Goal: Information Seeking & Learning: Learn about a topic

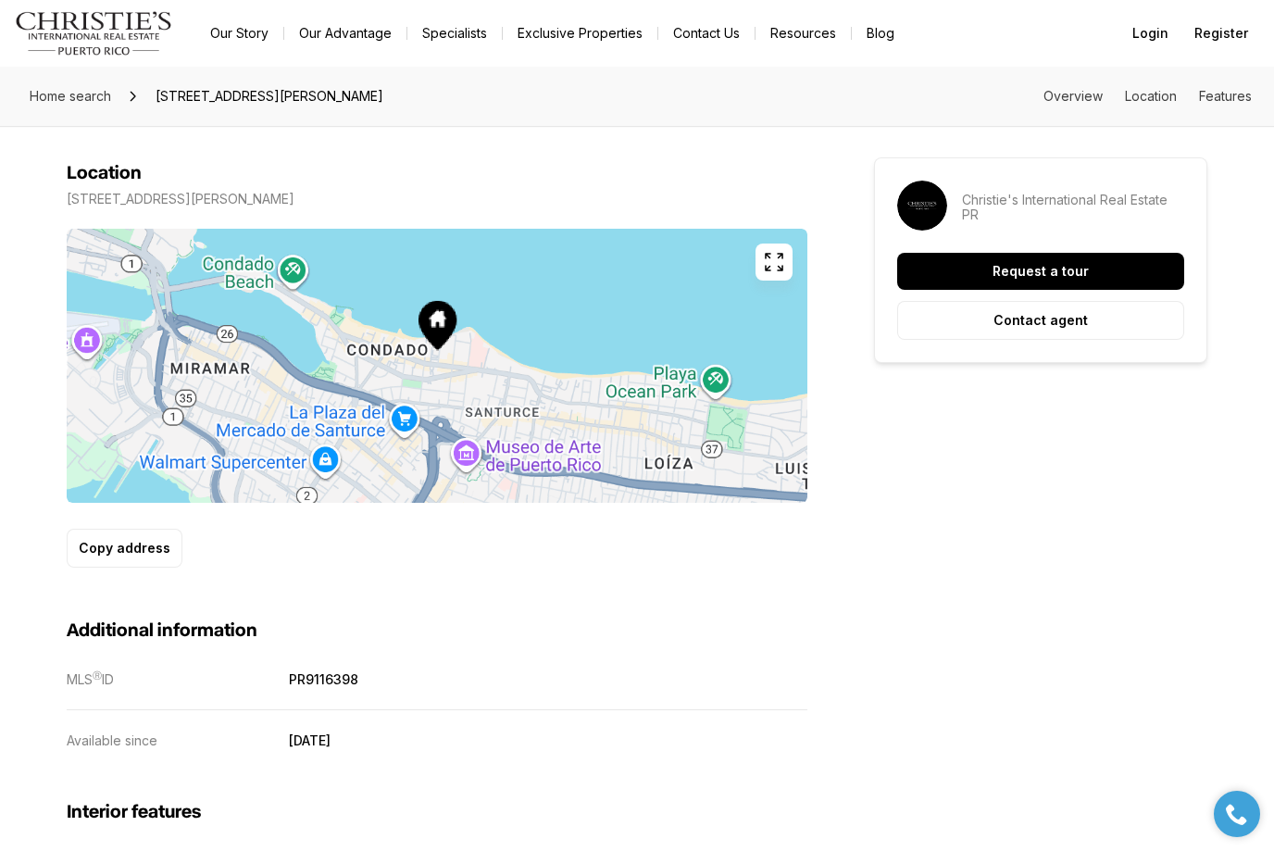
scroll to position [1003, 0]
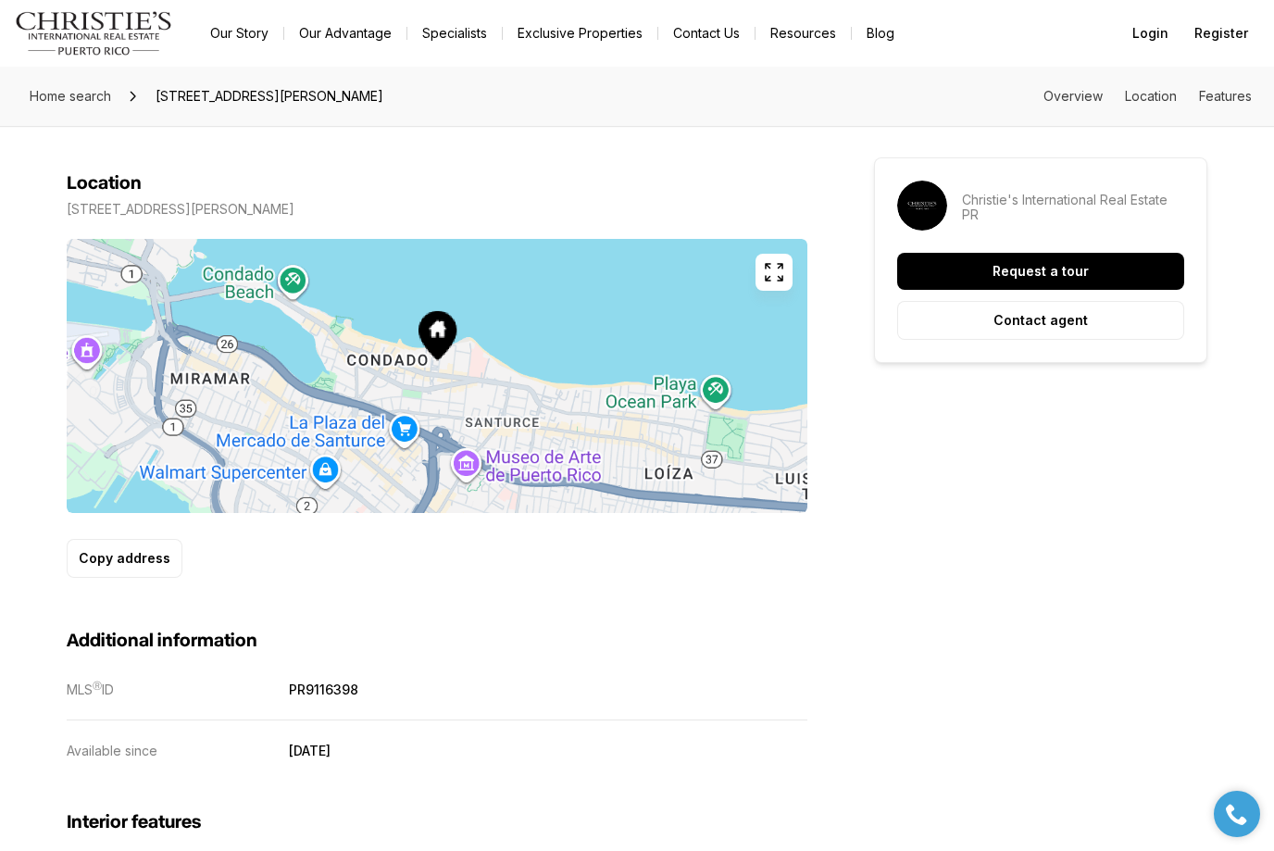
click at [627, 185] on div "Location" at bounding box center [437, 183] width 741 height 22
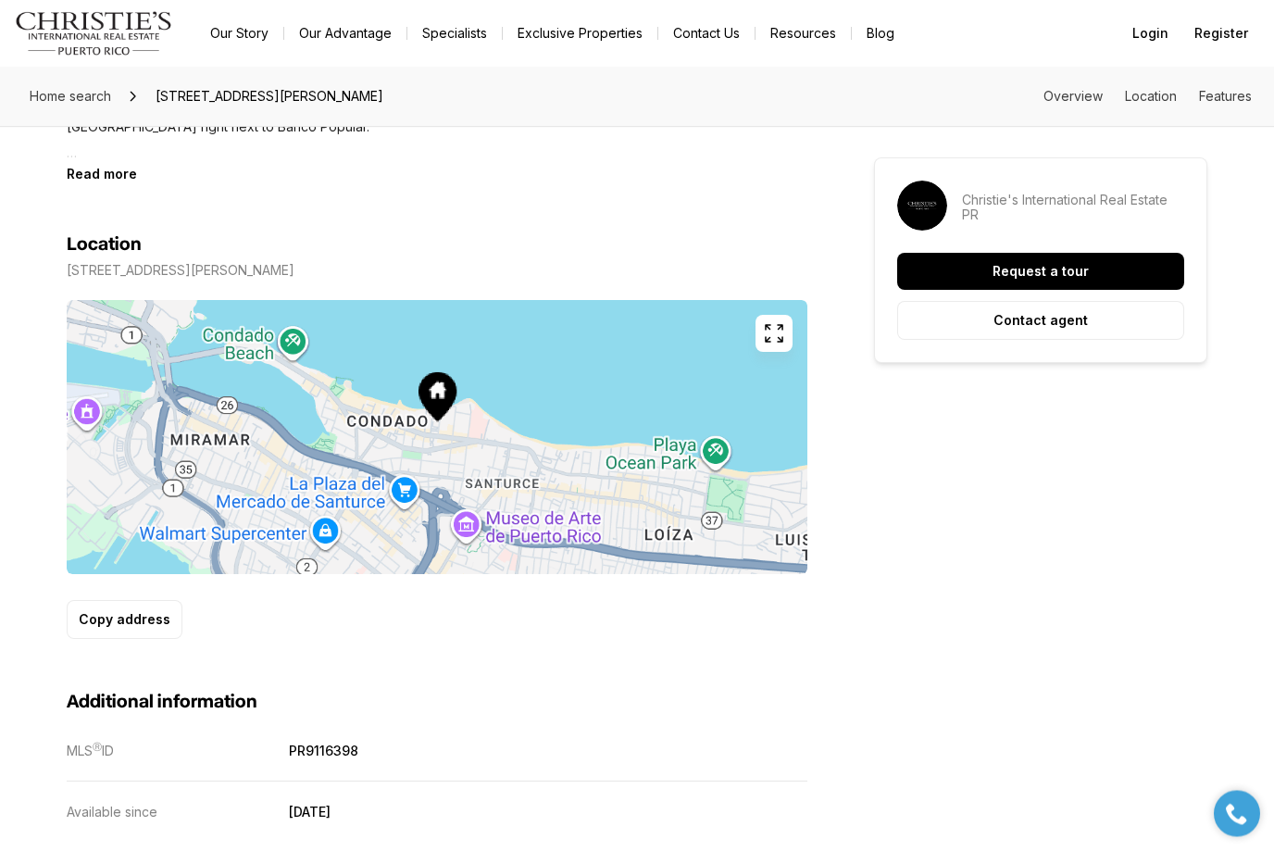
scroll to position [924, 0]
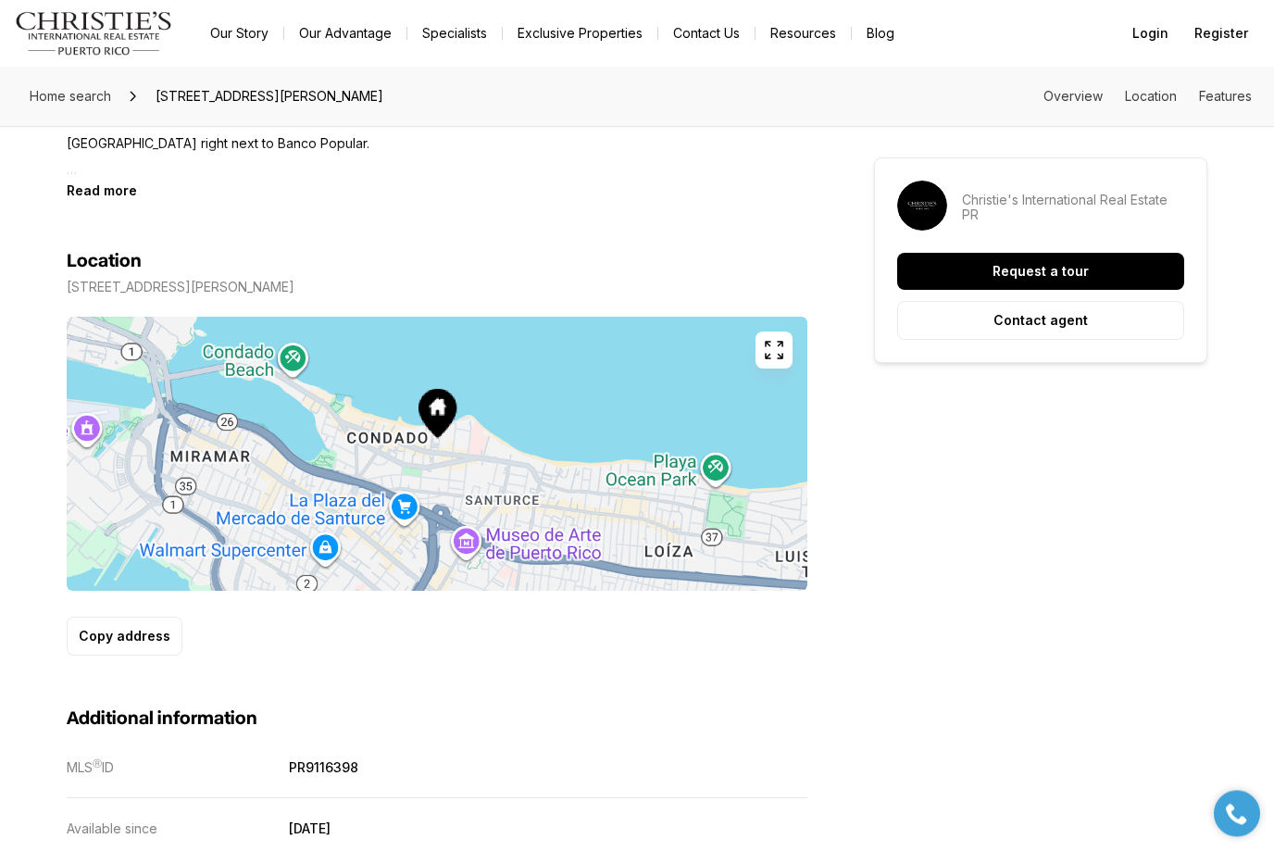
click at [294, 282] on p "[STREET_ADDRESS][PERSON_NAME]" at bounding box center [181, 288] width 228 height 15
click at [294, 286] on p "[STREET_ADDRESS][PERSON_NAME]" at bounding box center [181, 288] width 228 height 15
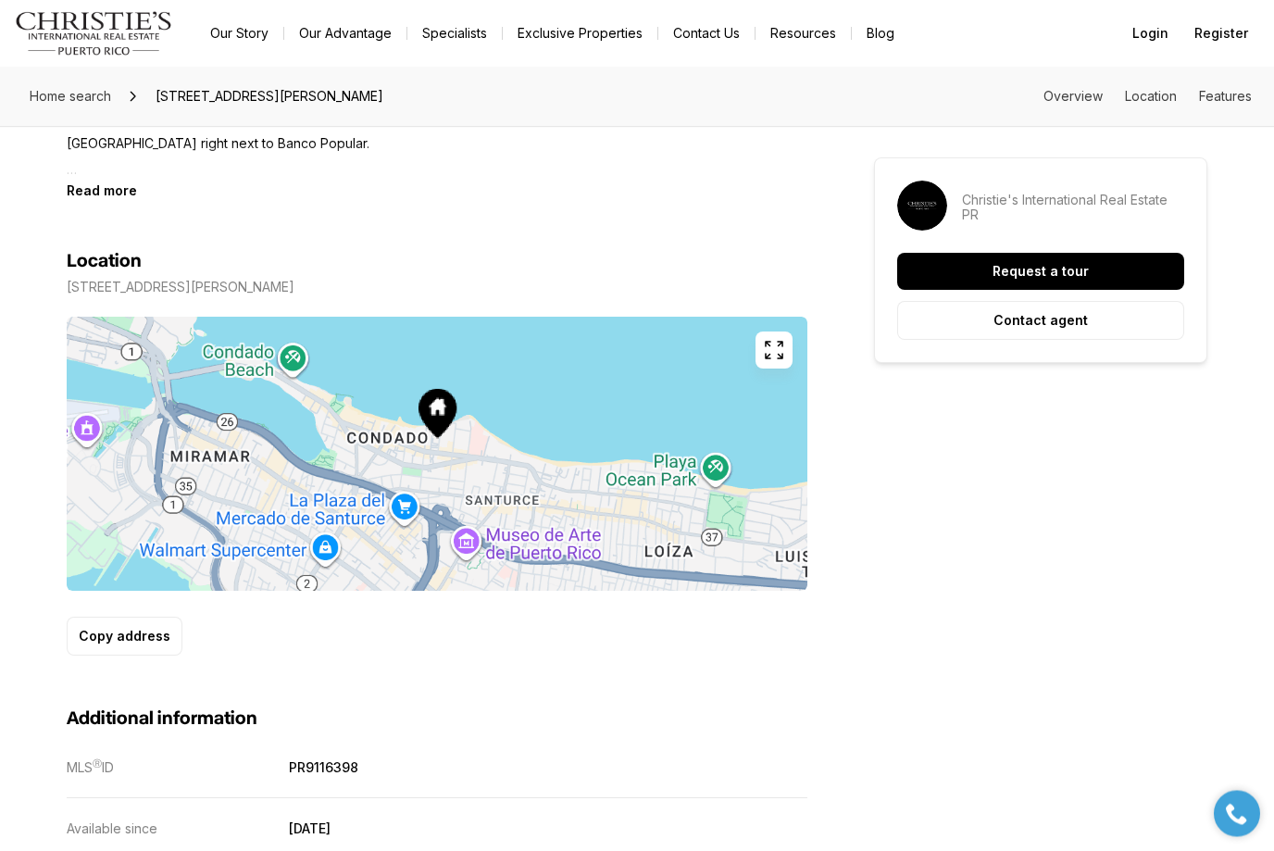
click at [294, 286] on p "[STREET_ADDRESS][PERSON_NAME]" at bounding box center [181, 288] width 228 height 15
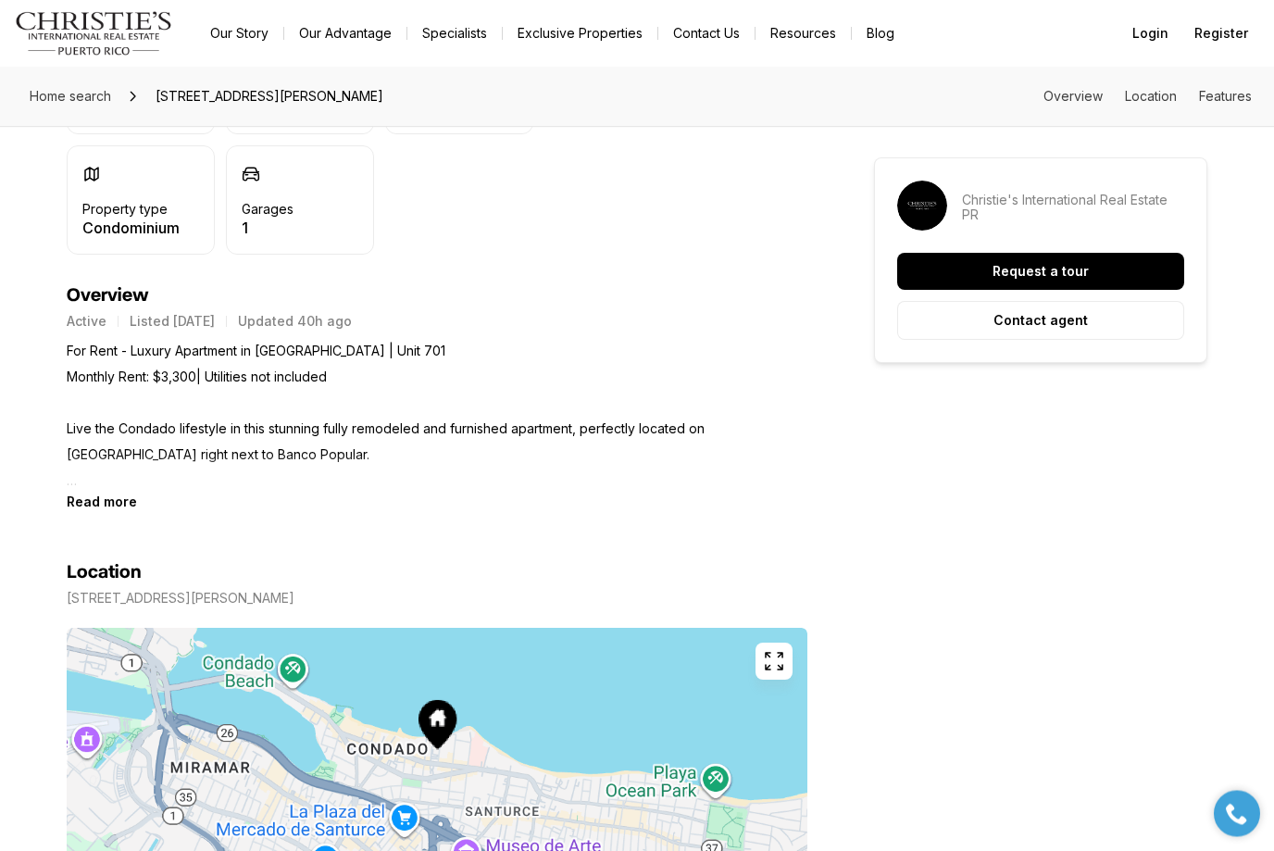
scroll to position [603, 0]
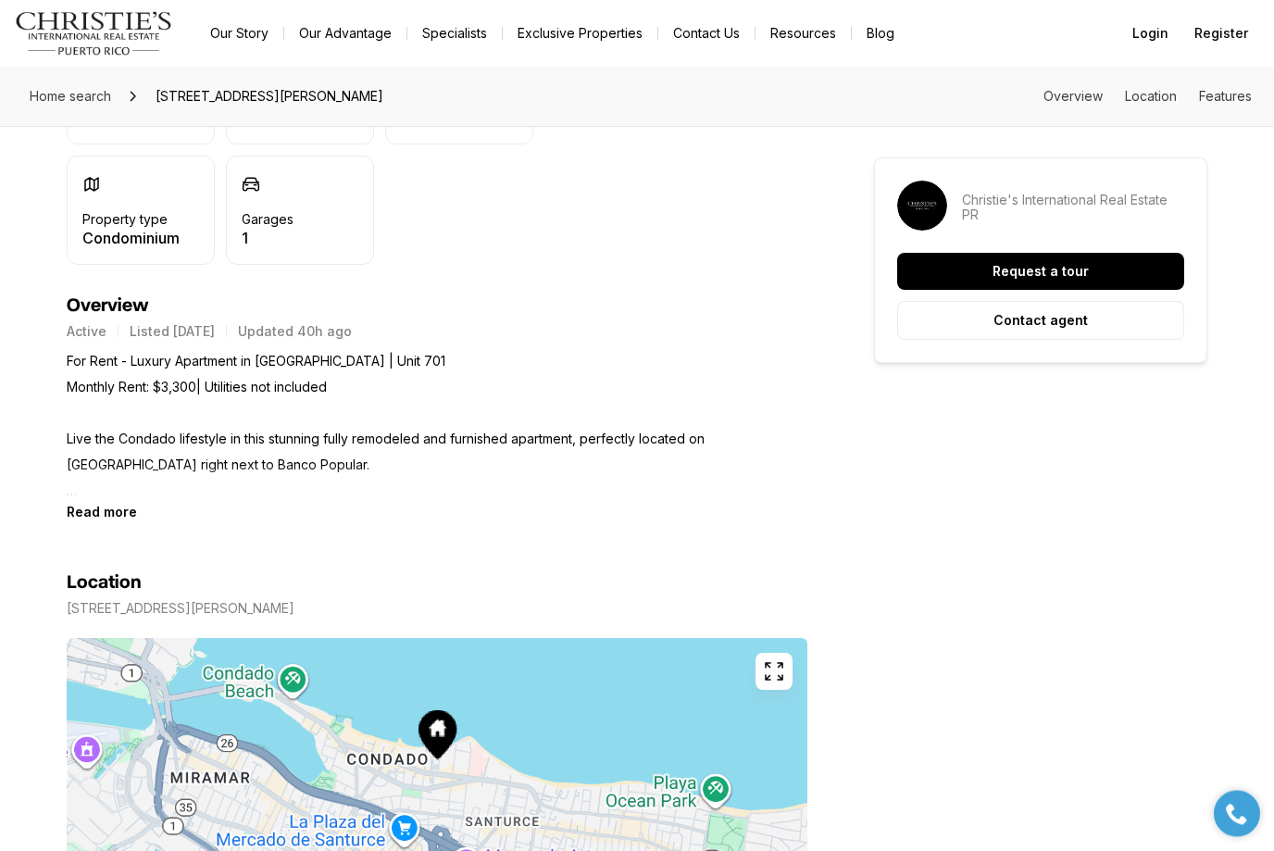
click at [136, 241] on p "Condominium" at bounding box center [130, 238] width 97 height 15
click at [185, 441] on p "For Rent - Luxury Apartment in Condado | Unit 701 Monthly Rent: $3,300| Utiliti…" at bounding box center [437, 427] width 741 height 156
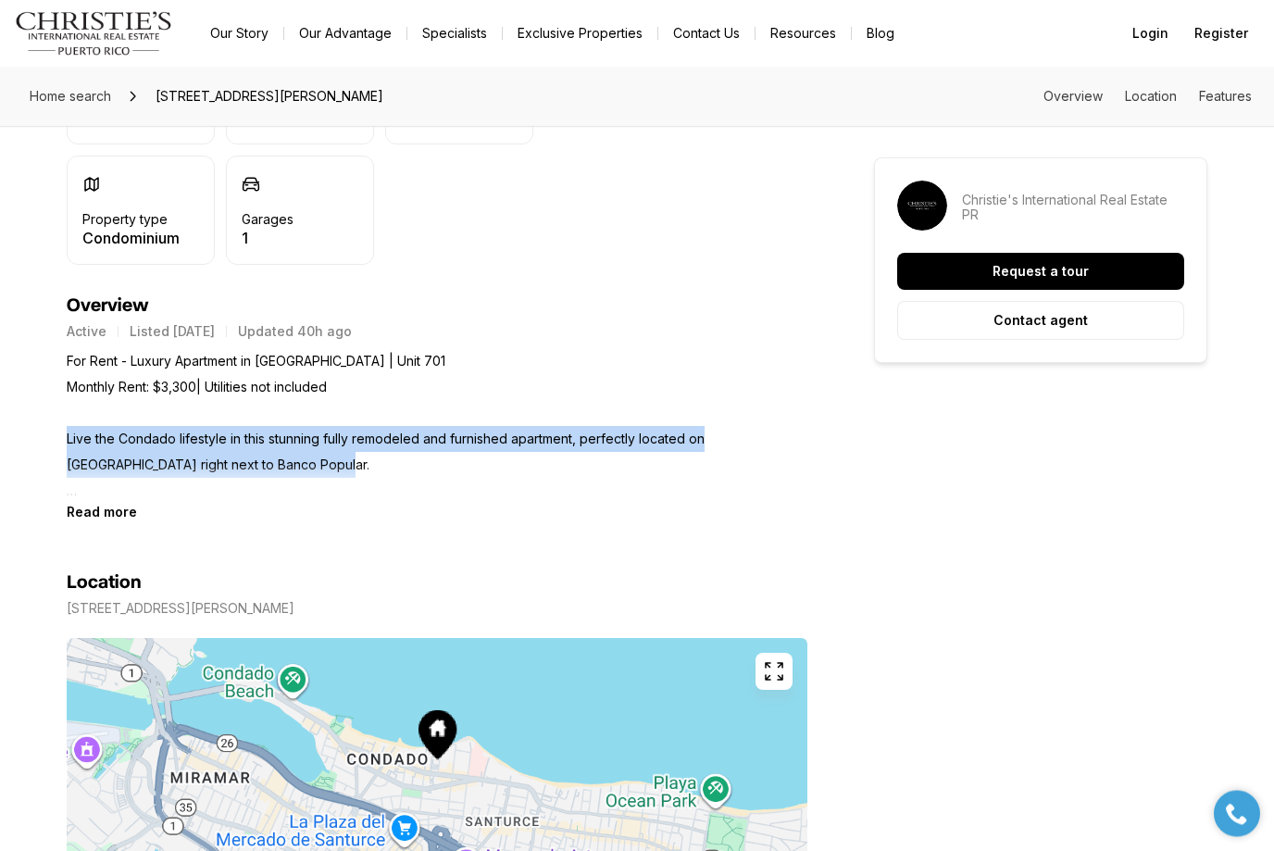
click at [185, 441] on p "For Rent - Luxury Apartment in Condado | Unit 701 Monthly Rent: $3,300| Utiliti…" at bounding box center [437, 427] width 741 height 156
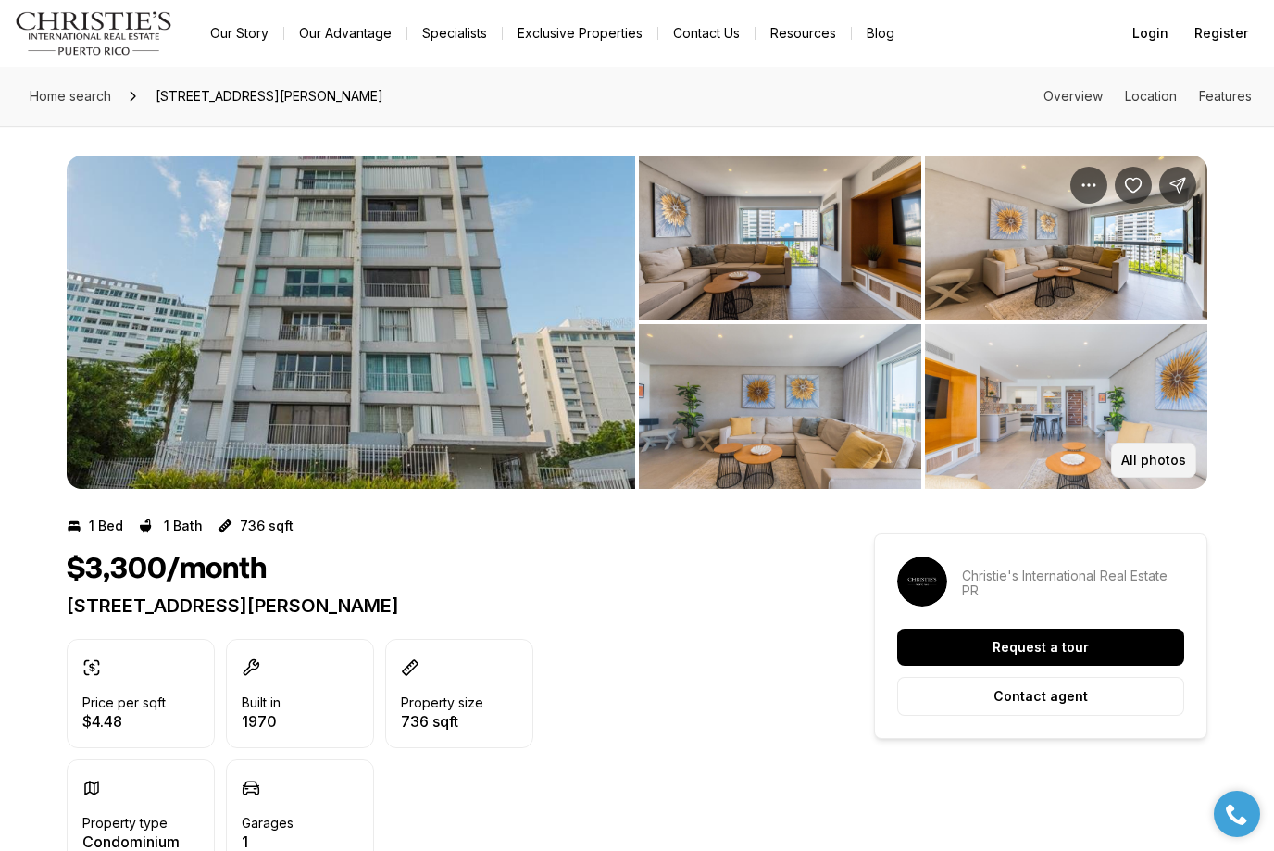
click at [1170, 450] on button "All photos" at bounding box center [1153, 460] width 85 height 35
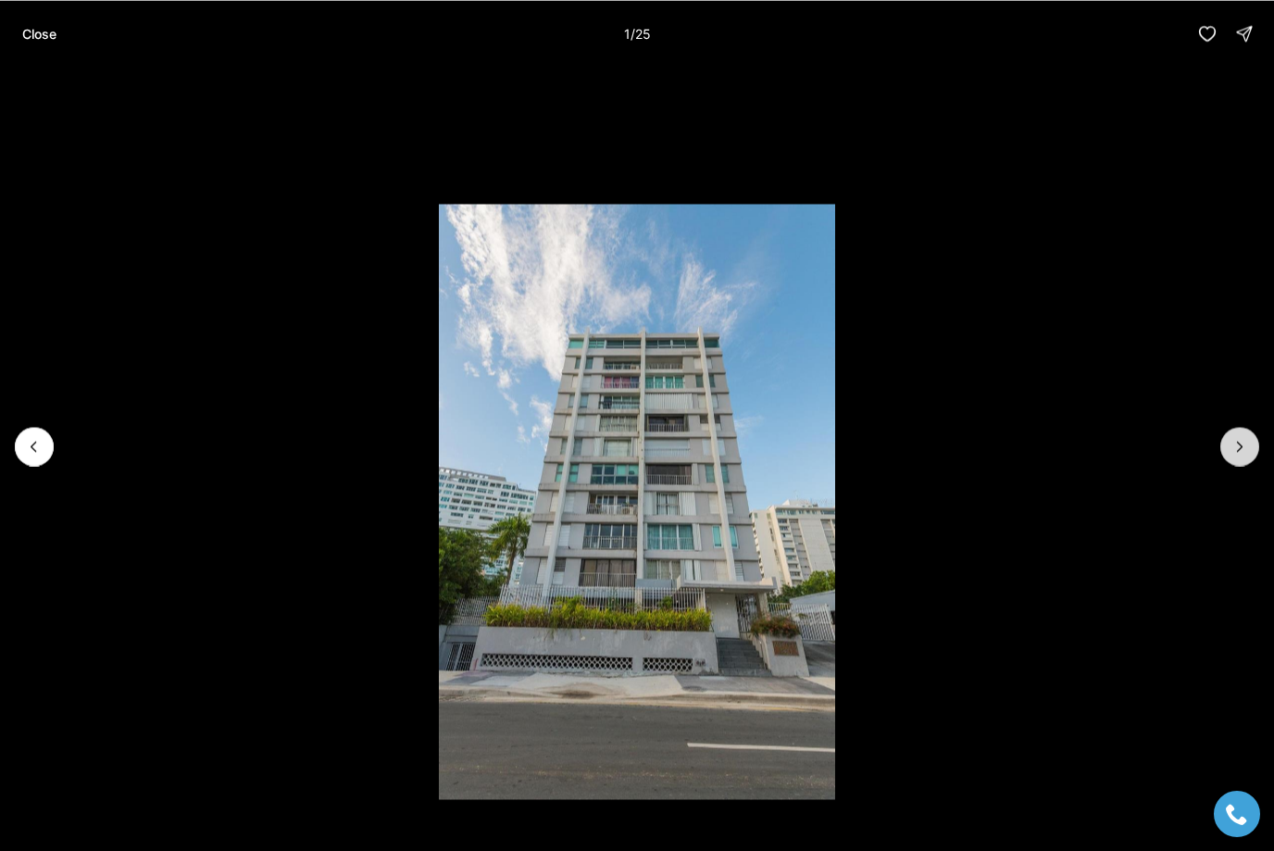
click at [1242, 444] on icon "Next slide" at bounding box center [1240, 446] width 19 height 19
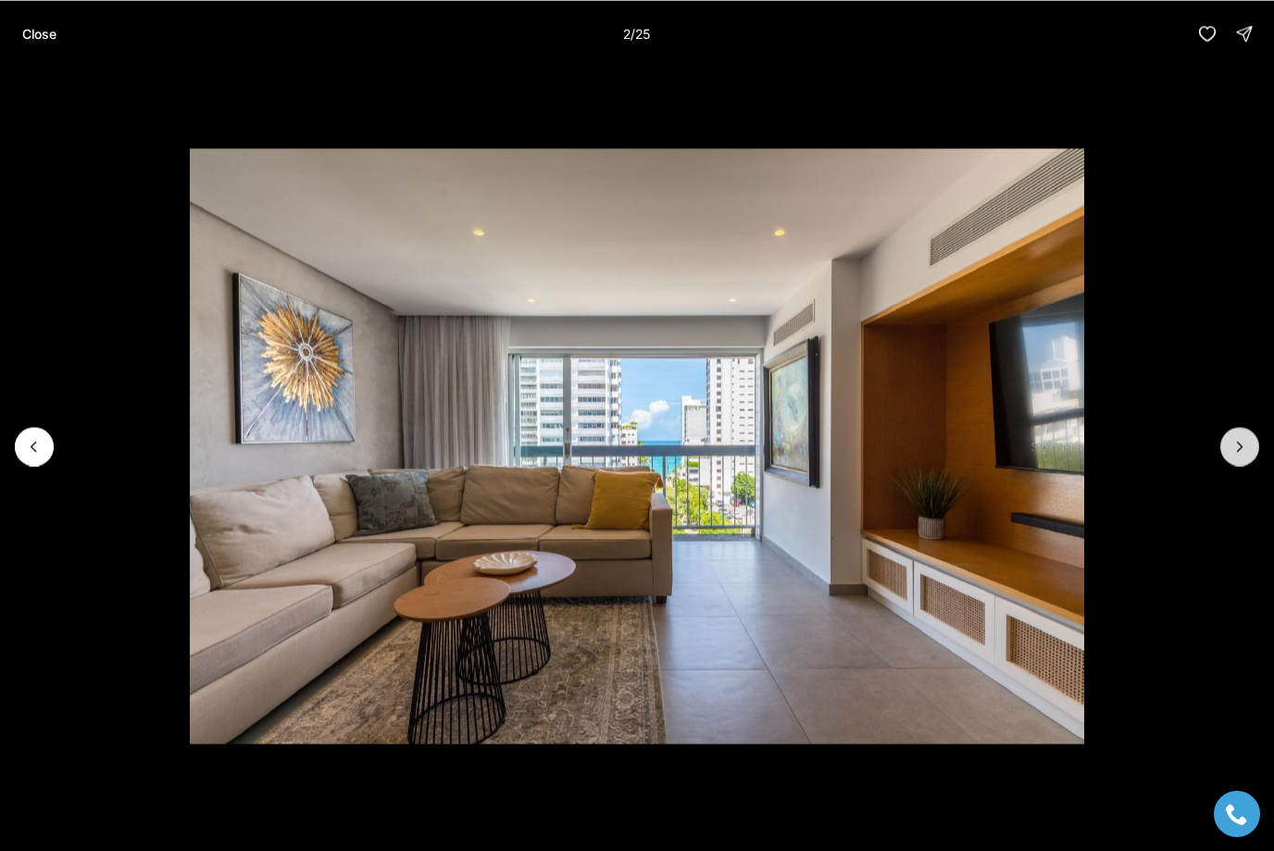
click at [1242, 444] on icon "Next slide" at bounding box center [1240, 446] width 19 height 19
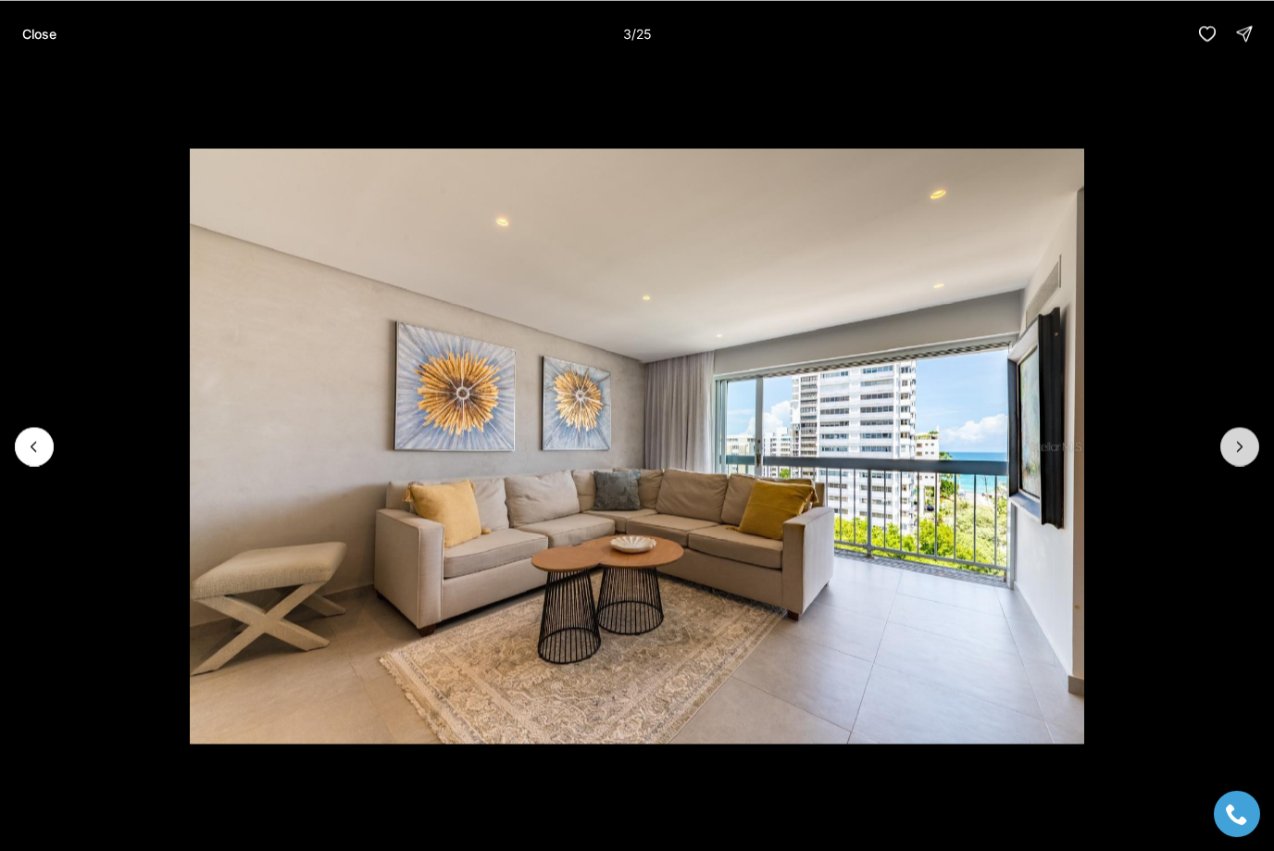
click at [1242, 444] on icon "Next slide" at bounding box center [1240, 446] width 19 height 19
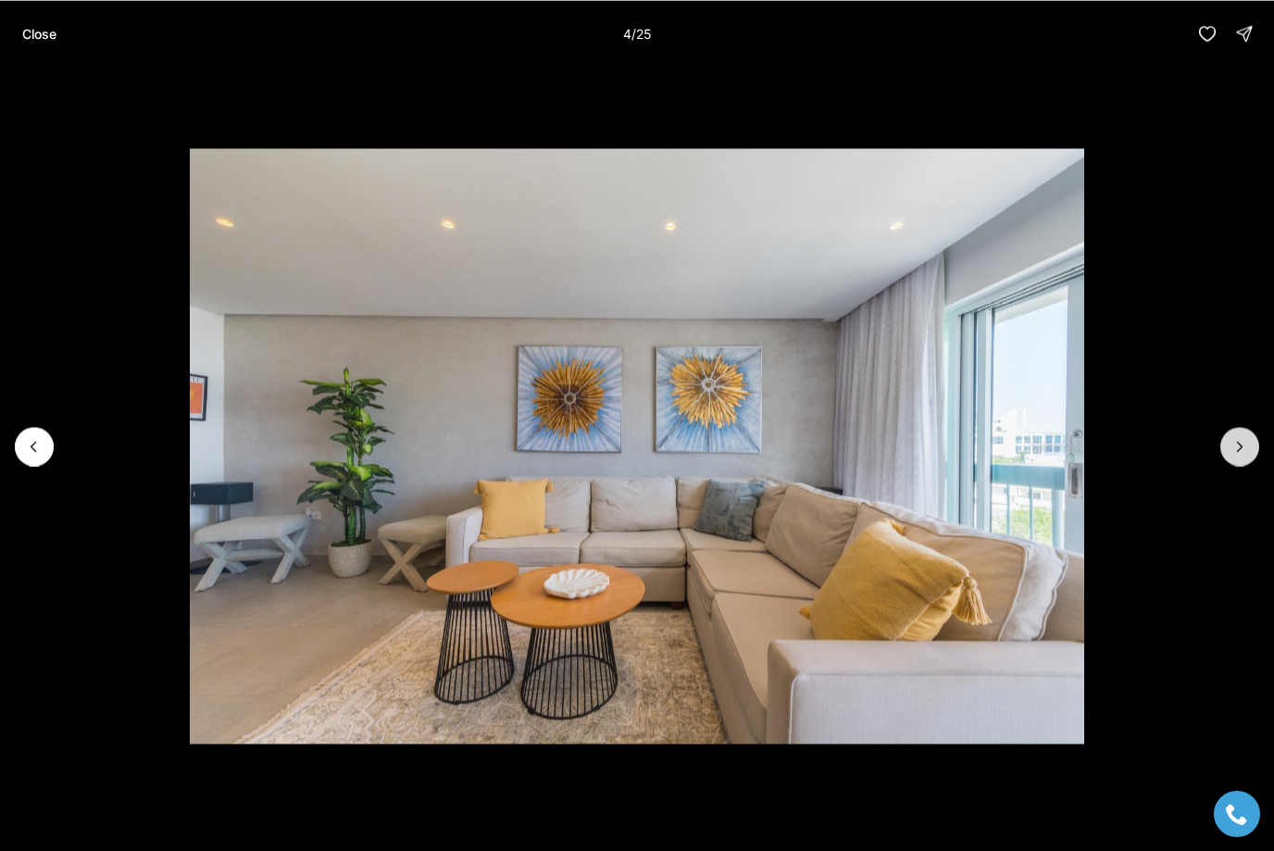
click at [1242, 444] on icon "Next slide" at bounding box center [1240, 446] width 19 height 19
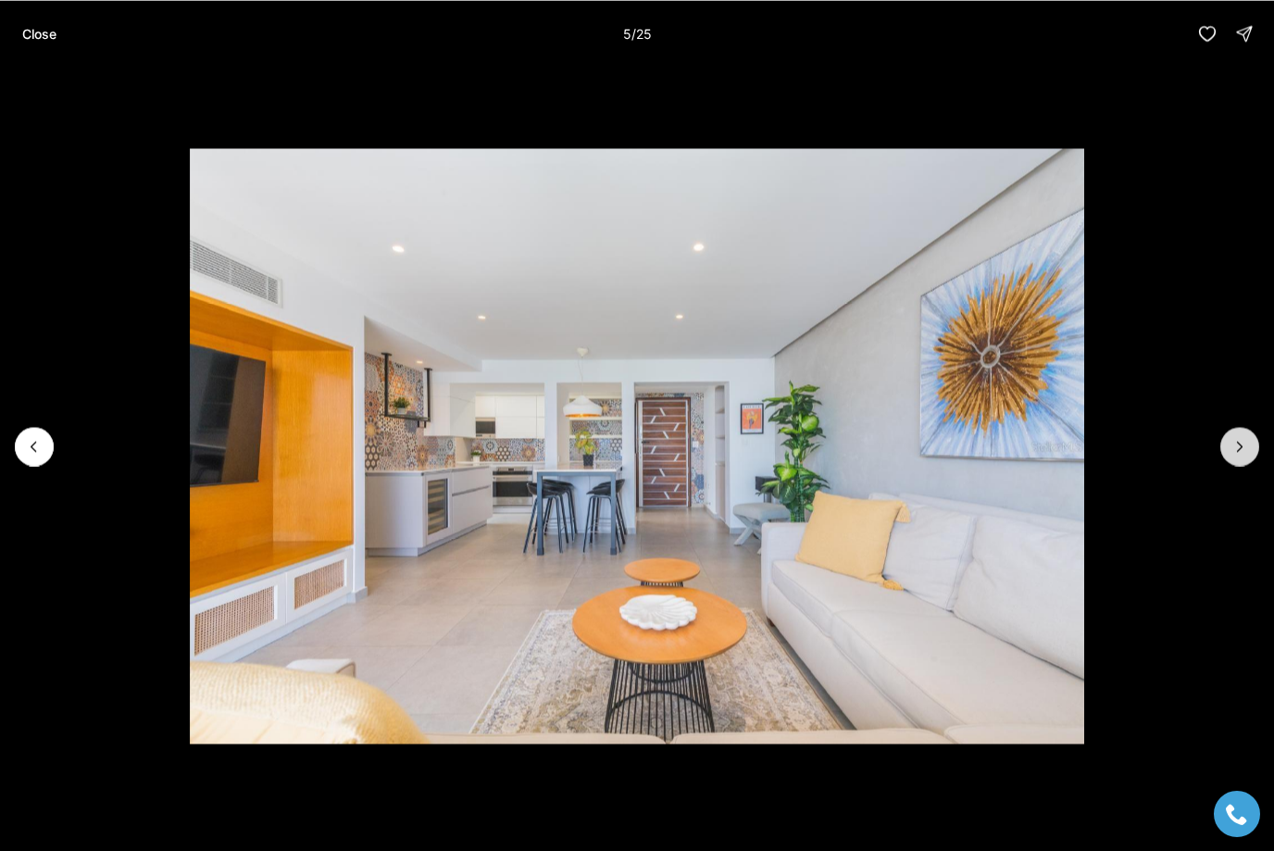
click at [1242, 444] on icon "Next slide" at bounding box center [1240, 446] width 19 height 19
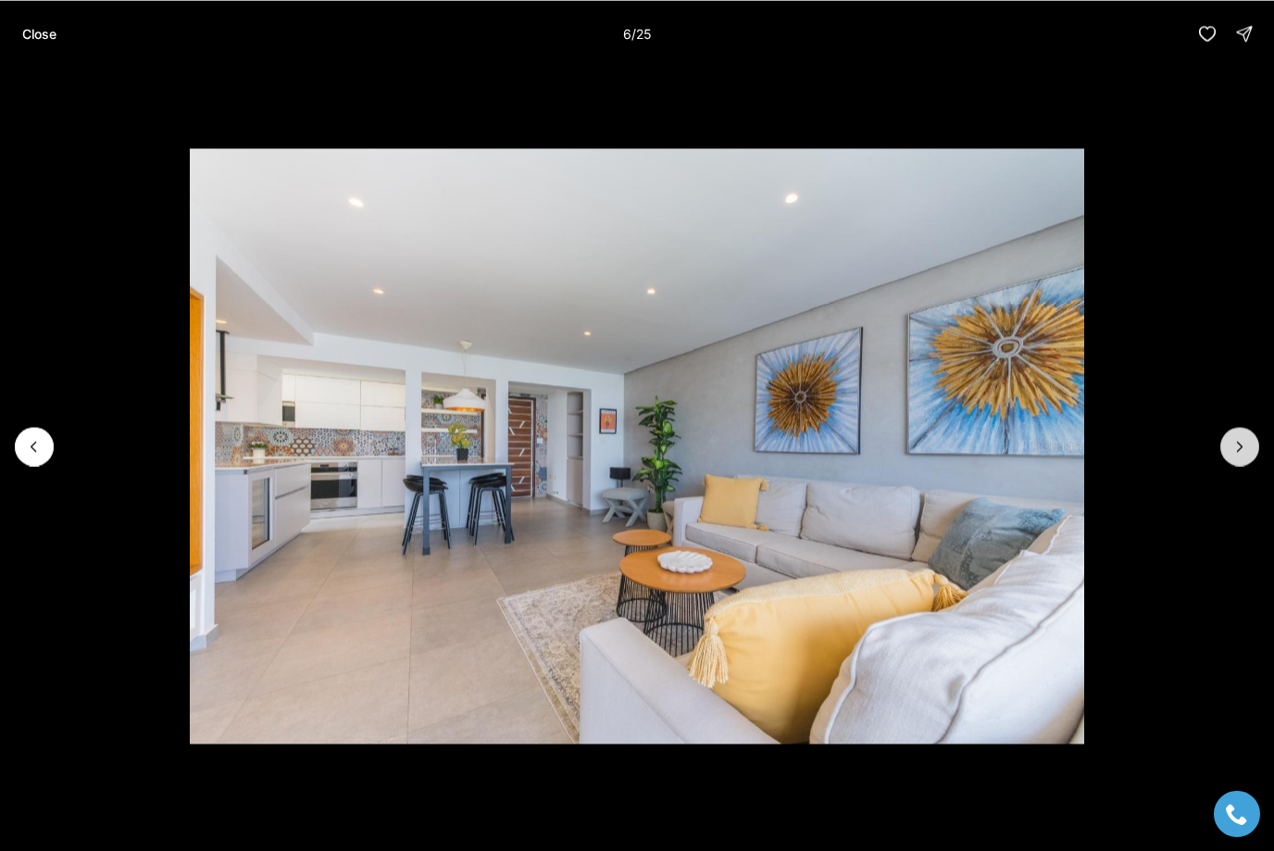
click at [1242, 444] on icon "Next slide" at bounding box center [1240, 446] width 19 height 19
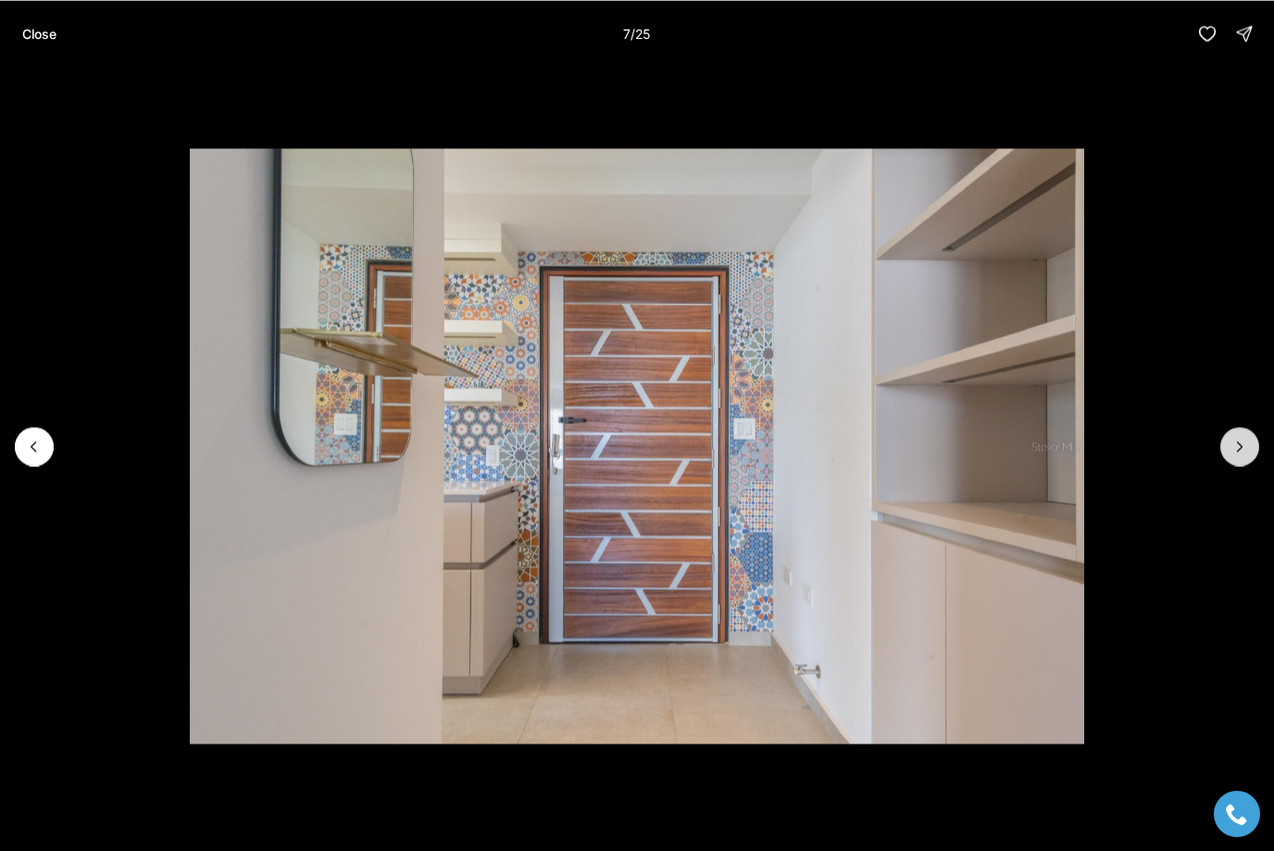
click at [1242, 444] on icon "Next slide" at bounding box center [1240, 446] width 19 height 19
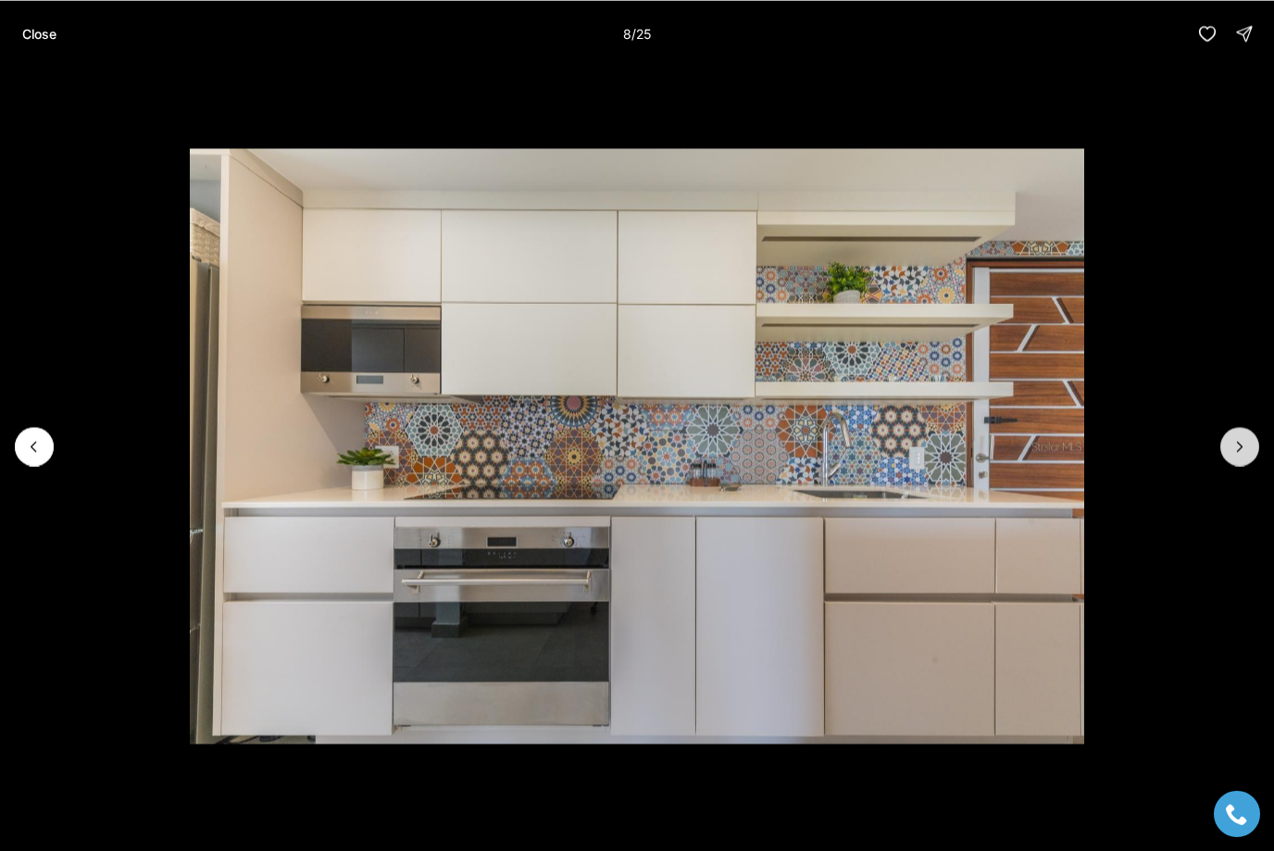
click at [1242, 444] on icon "Next slide" at bounding box center [1240, 446] width 19 height 19
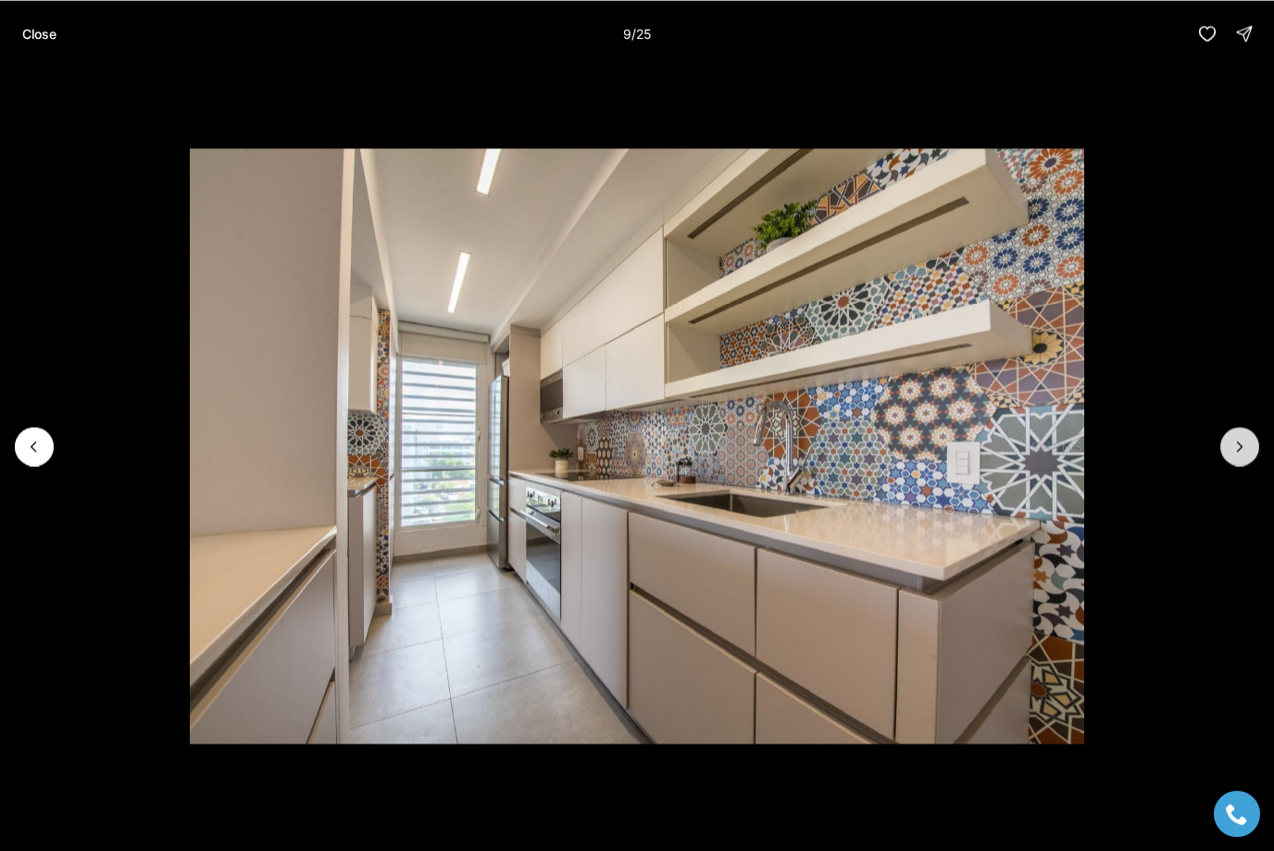
click at [1242, 444] on icon "Next slide" at bounding box center [1240, 446] width 19 height 19
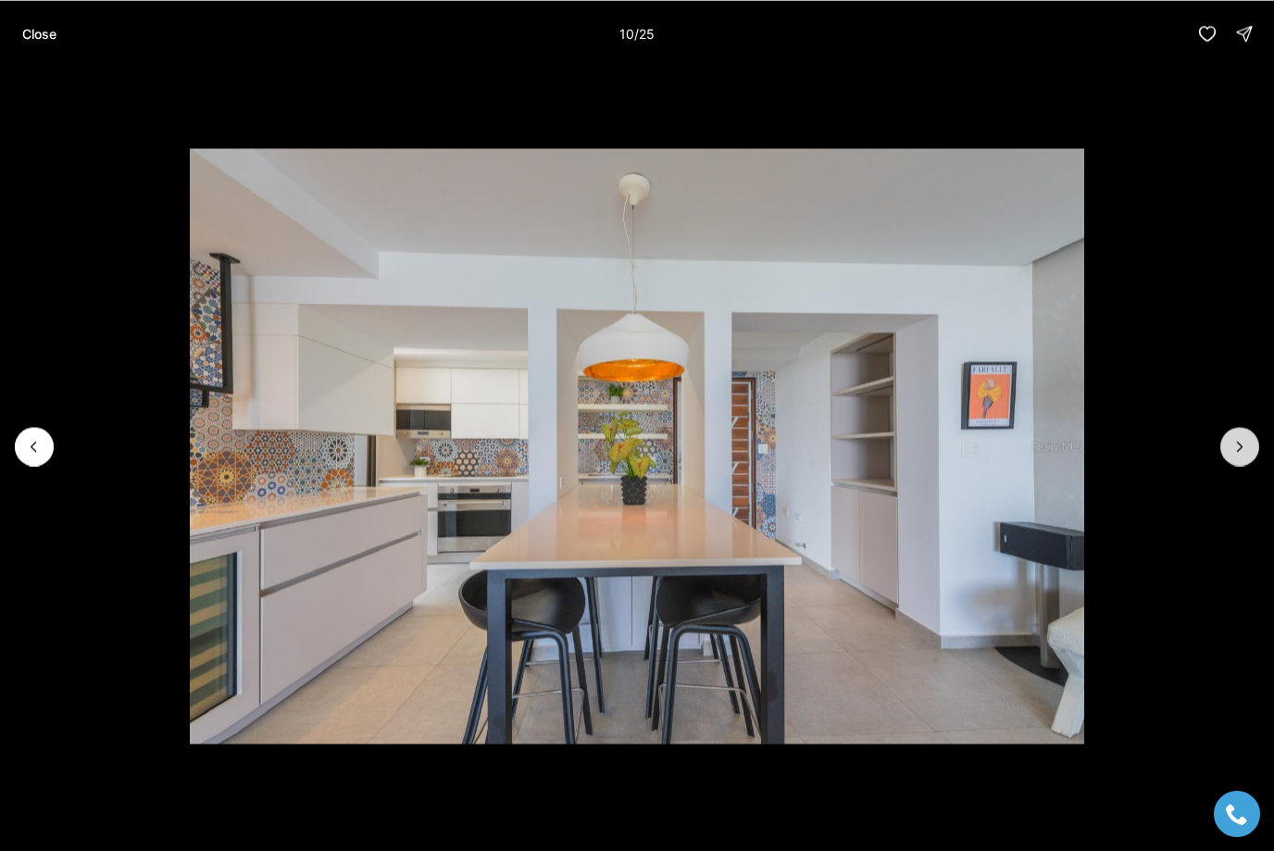
click at [1242, 444] on icon "Next slide" at bounding box center [1240, 446] width 19 height 19
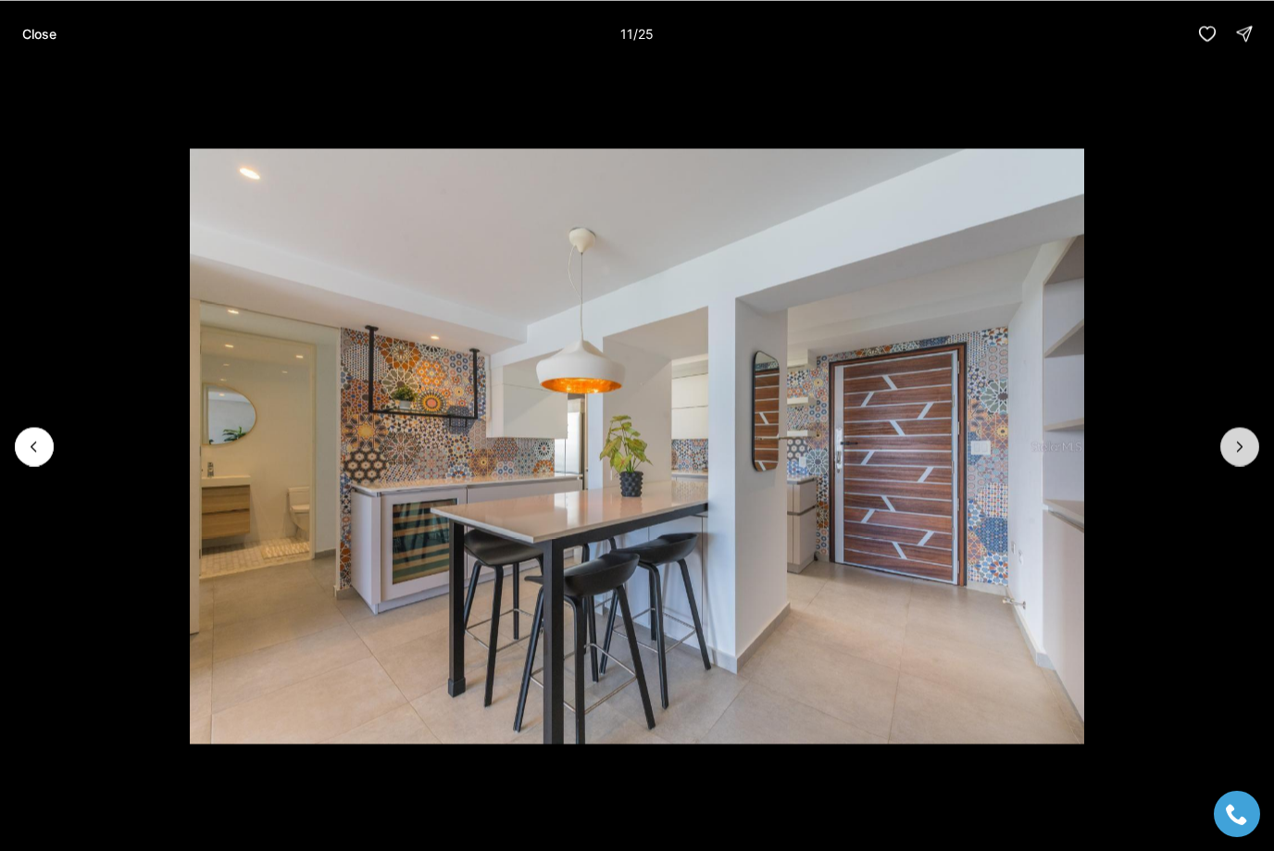
click at [1242, 444] on icon "Next slide" at bounding box center [1240, 446] width 19 height 19
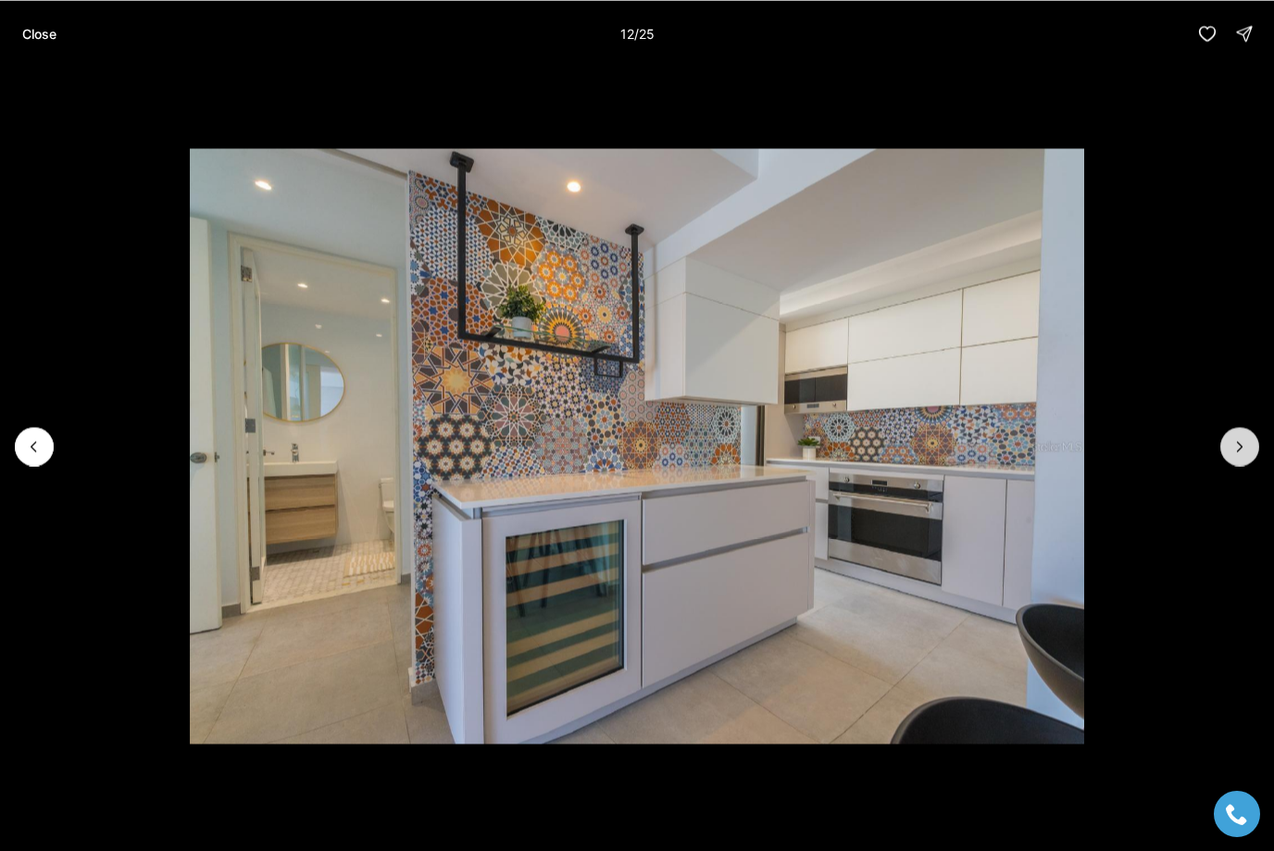
click at [1242, 444] on icon "Next slide" at bounding box center [1240, 446] width 19 height 19
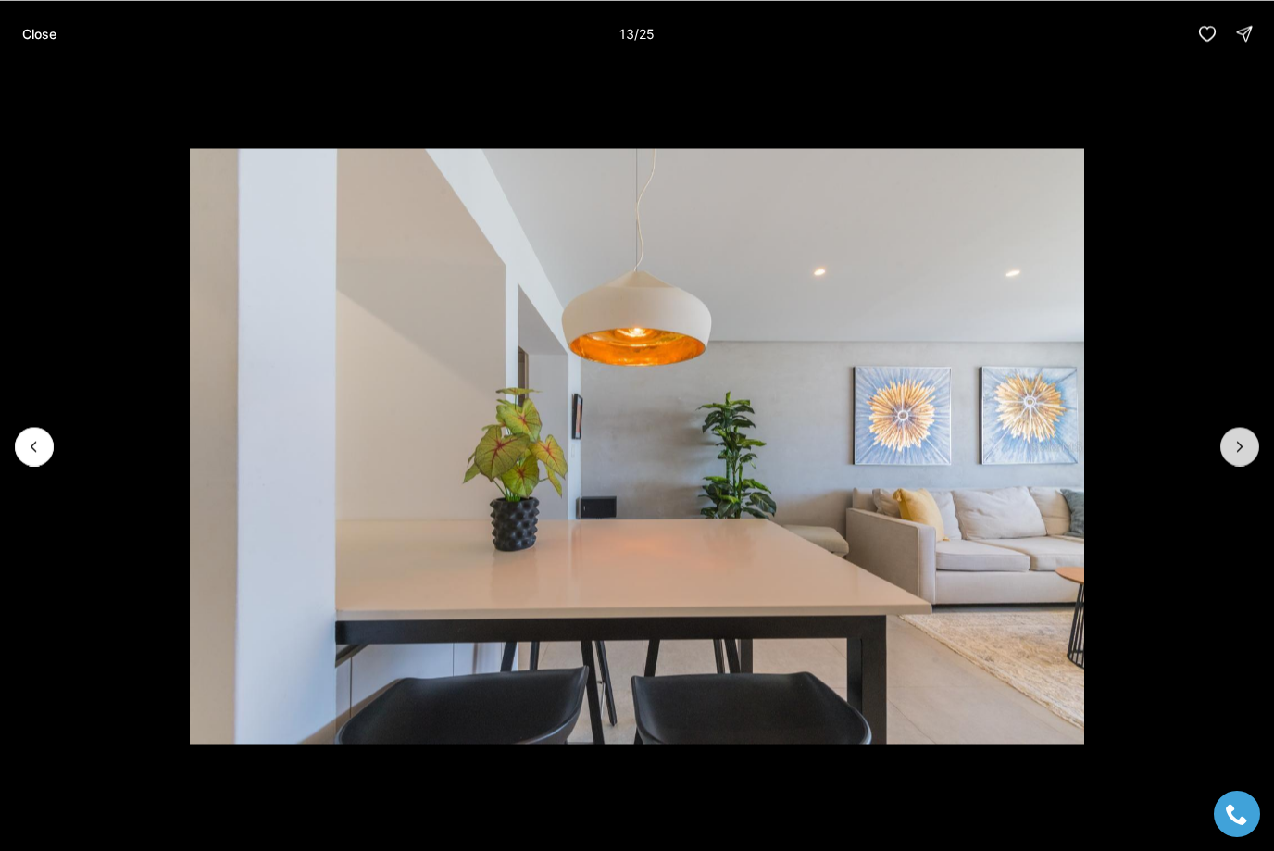
click at [1242, 444] on icon "Next slide" at bounding box center [1240, 446] width 19 height 19
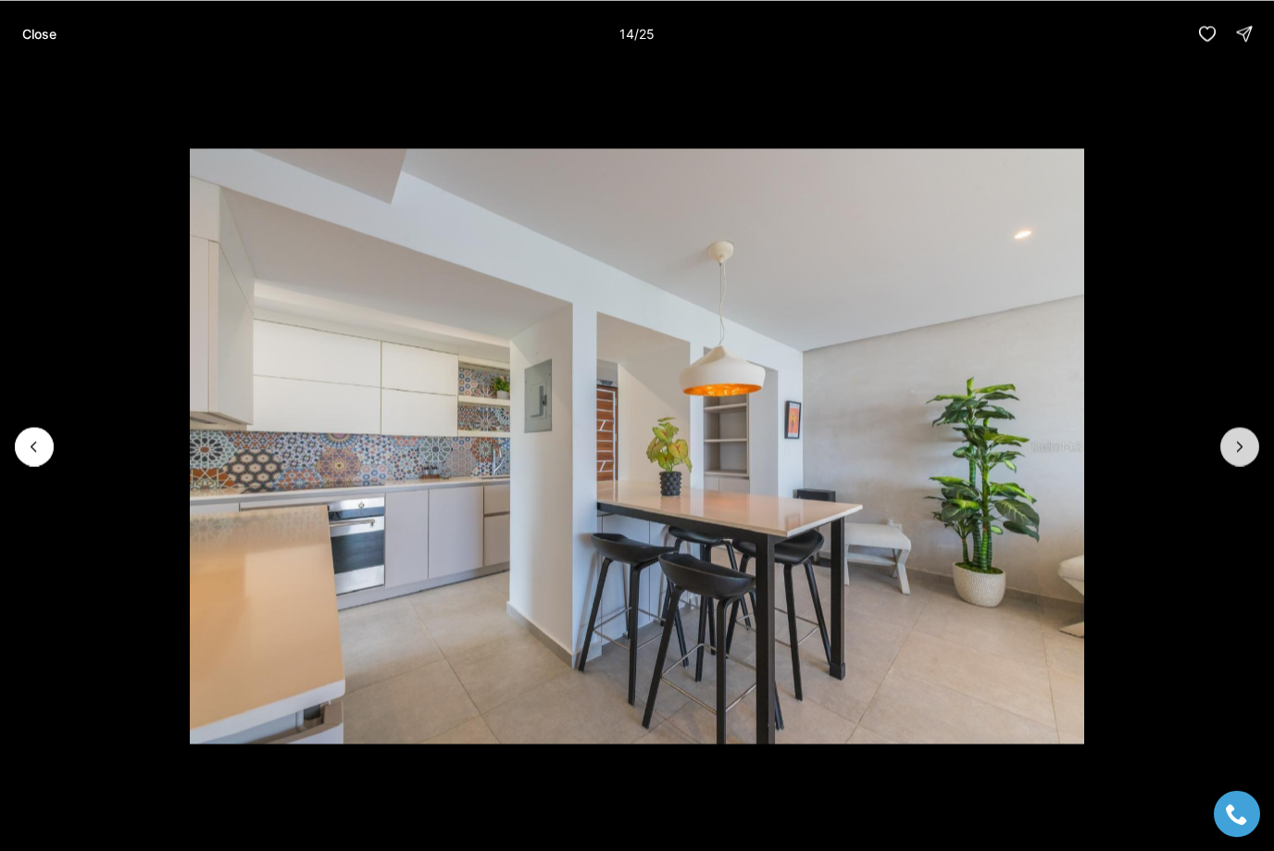
click at [1242, 444] on icon "Next slide" at bounding box center [1240, 446] width 19 height 19
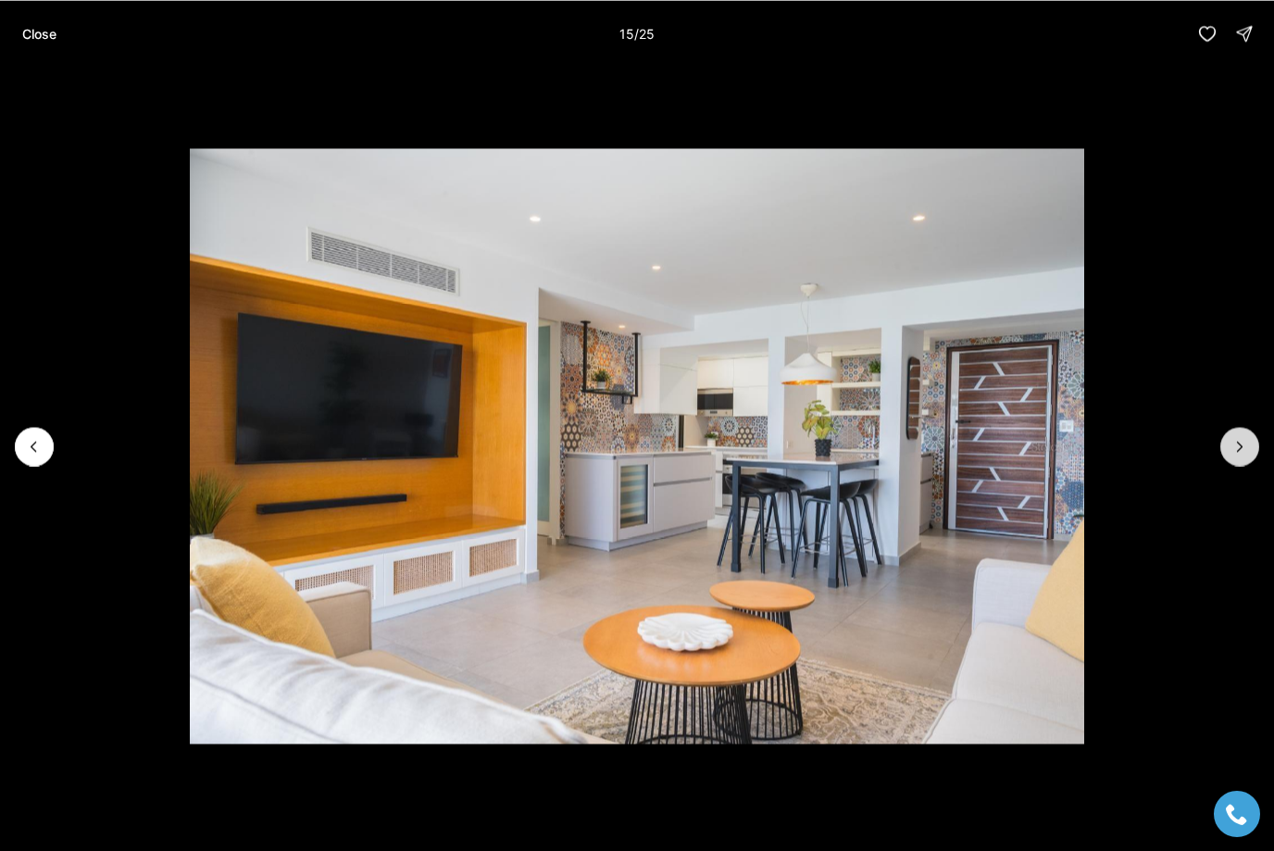
click at [1232, 450] on icon "Next slide" at bounding box center [1240, 446] width 19 height 19
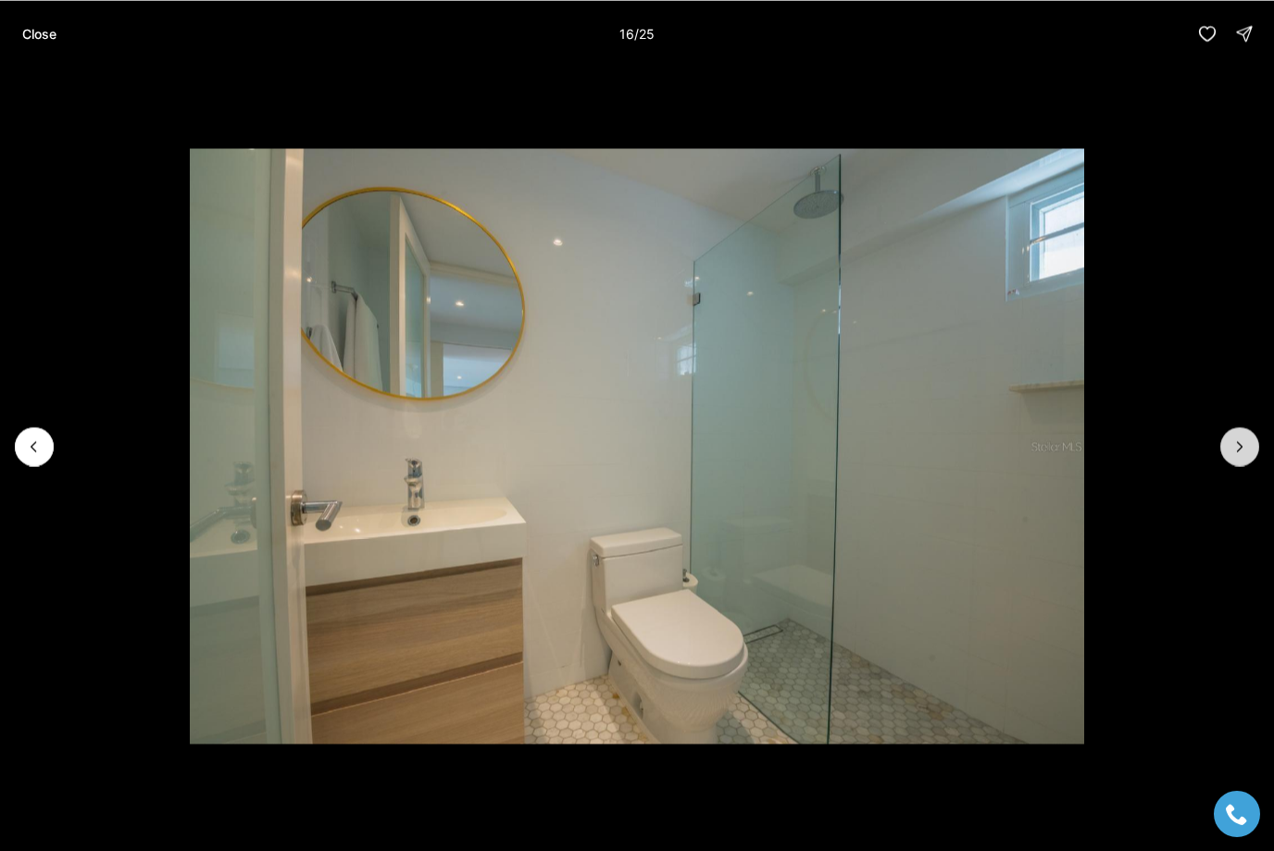
click at [1233, 450] on icon "Next slide" at bounding box center [1240, 446] width 19 height 19
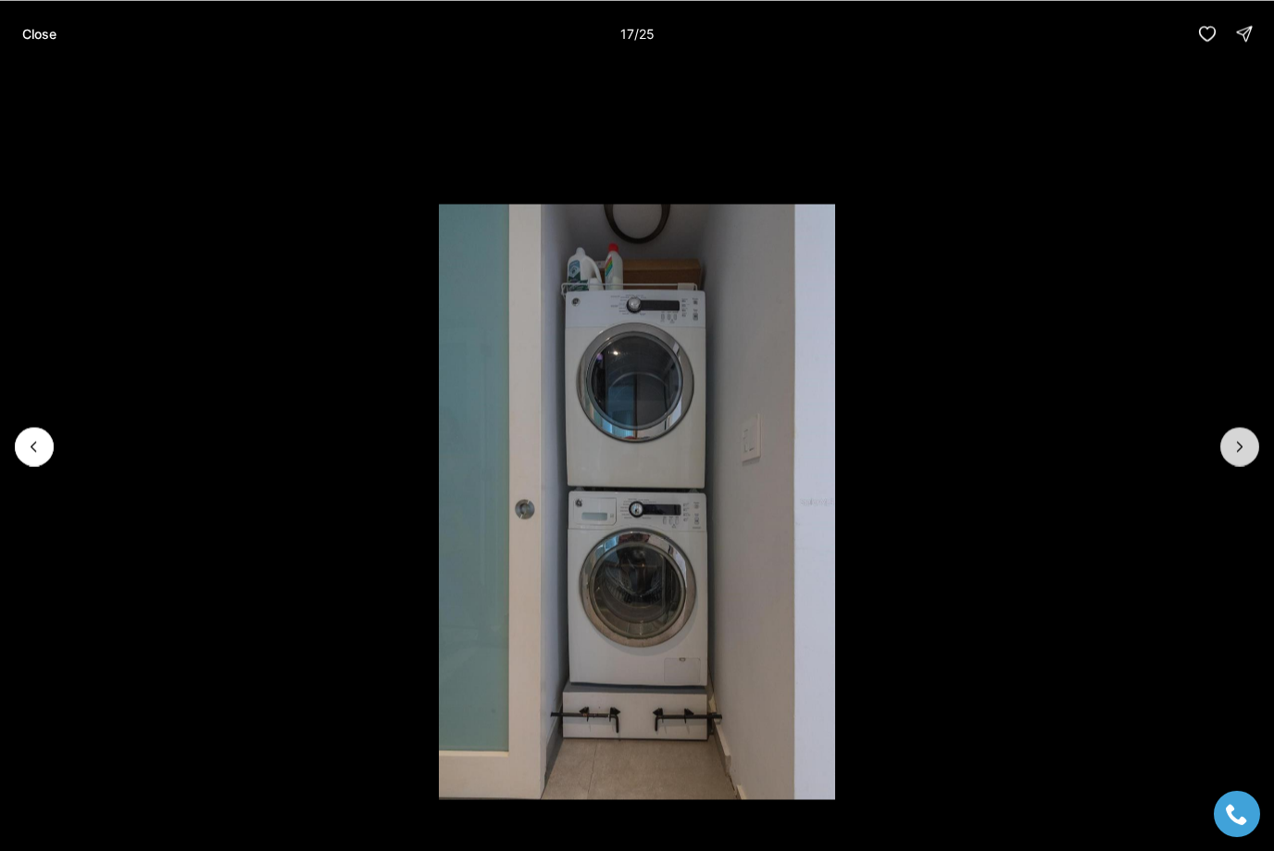
click at [1233, 450] on icon "Next slide" at bounding box center [1240, 446] width 19 height 19
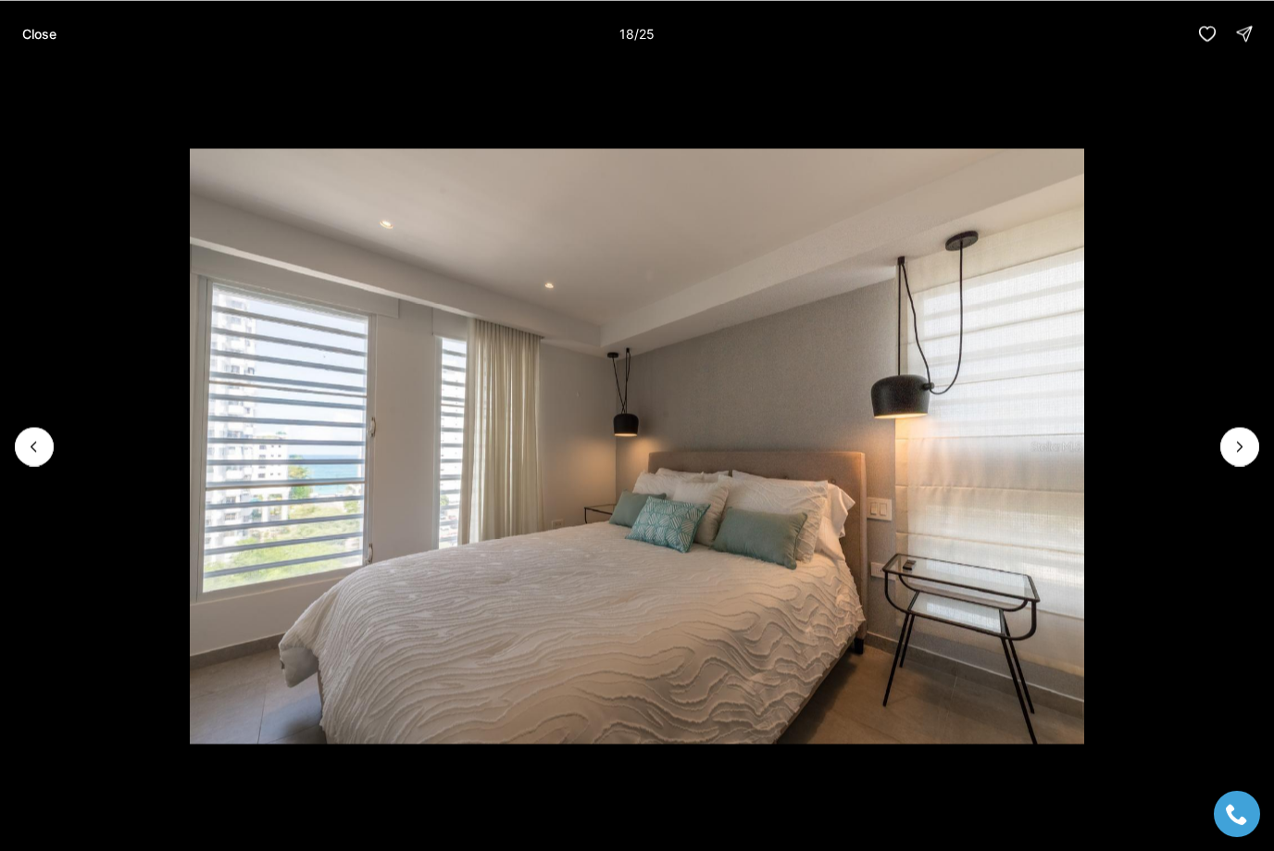
click at [46, 42] on button "Close" at bounding box center [39, 33] width 56 height 37
